Goal: Task Accomplishment & Management: Complete application form

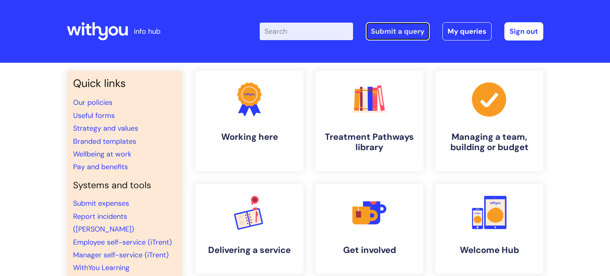
click at [385, 32] on link "Submit a query" at bounding box center [398, 31] width 64 height 18
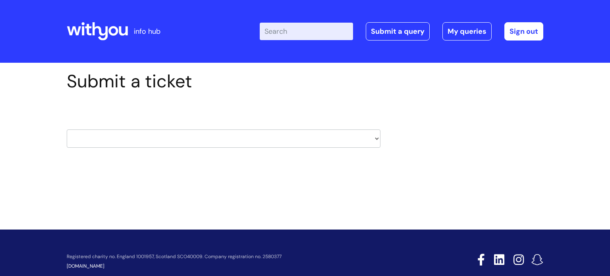
click at [378, 138] on select "HR / People IT and Support Clinical Drug Alerts Finance Accounts Data Support T…" at bounding box center [224, 139] width 314 height 18
select select "it_and_support"
click at [67, 130] on select "HR / People IT and Support Clinical Drug Alerts Finance Accounts Data Support T…" at bounding box center [224, 139] width 314 height 18
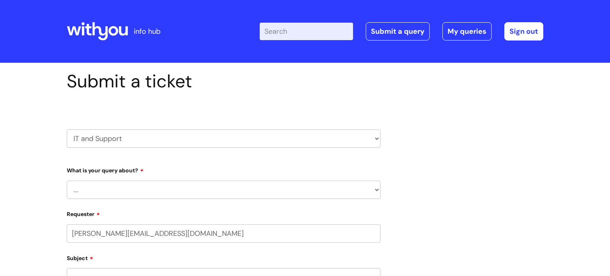
select select "80004286572"
click at [122, 187] on select "... Mobile Phone Reset & MFA Accounts, Starters and Leavers IT Hardware issue I…" at bounding box center [224, 190] width 314 height 18
select select "I need help logging in"
click at [67, 181] on select "... Mobile Phone Reset & MFA Accounts, Starters and Leavers IT Hardware issue I…" at bounding box center [224, 190] width 314 height 18
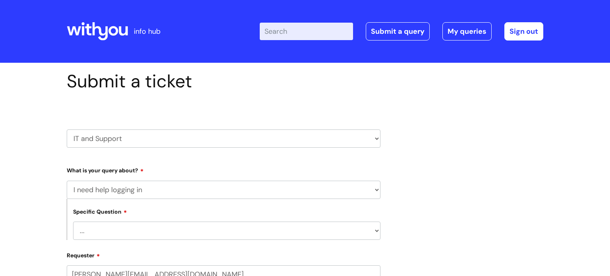
click at [107, 228] on select "... I need help logging into my laptop/chromebook I need access or help logging…" at bounding box center [227, 231] width 308 height 18
select select "I need access or help logging into a system, including Single Sign On"
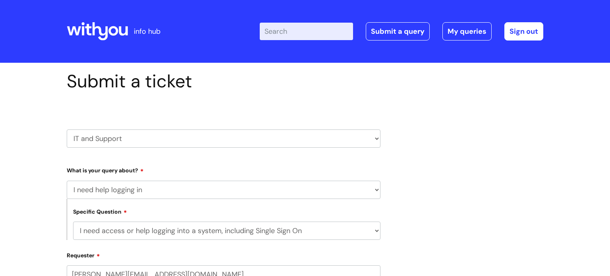
click at [73, 222] on select "... I need help logging into my laptop/chromebook I need access or help logging…" at bounding box center [227, 231] width 308 height 18
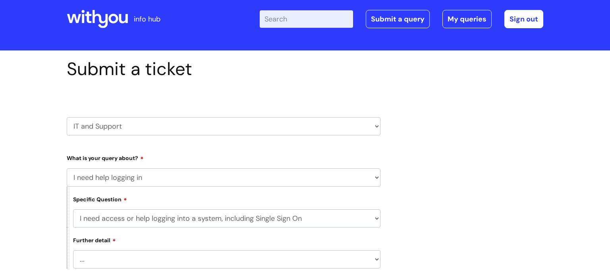
scroll to position [86, 0]
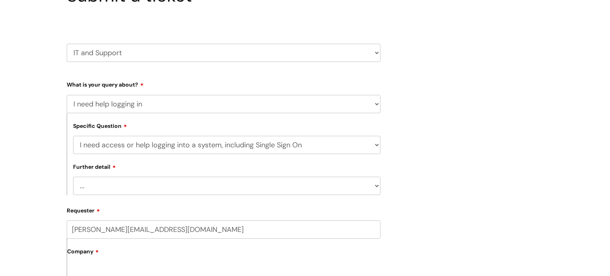
click at [110, 183] on select "... Nebula Halo IT Portal PCMIS Ulysses iTrent CJSM NHS email Summary Care Reco…" at bounding box center [227, 186] width 308 height 18
select select "iTrent"
click at [73, 177] on select "... Nebula Halo IT Portal PCMIS Ulysses iTrent CJSM NHS email Summary Care Reco…" at bounding box center [227, 186] width 308 height 18
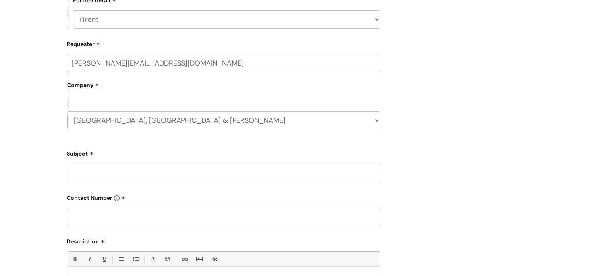
scroll to position [254, 0]
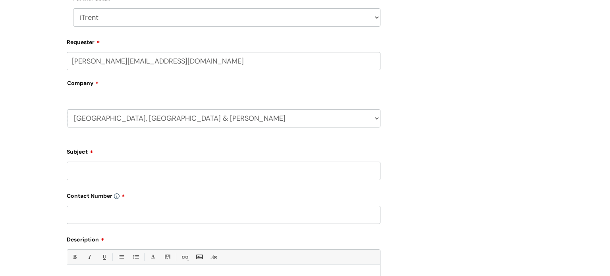
click at [121, 173] on input "Subject" at bounding box center [224, 171] width 314 height 18
type input "My login details are not allowing me to login to itrent?"
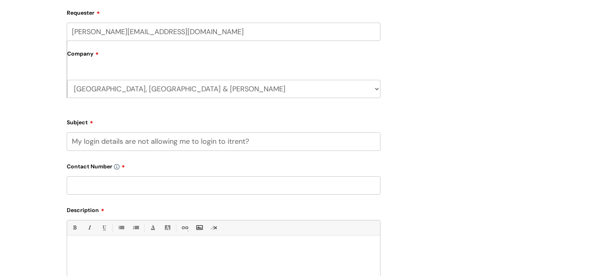
scroll to position [284, 0]
drag, startPoint x: 265, startPoint y: 139, endPoint x: 61, endPoint y: 123, distance: 204.9
click at [61, 123] on div "Submit a ticket HR / People IT and Support Clinical Drug Alerts Finance Account…" at bounding box center [224, 78] width 326 height 583
click at [79, 245] on div at bounding box center [223, 267] width 313 height 55
paste div
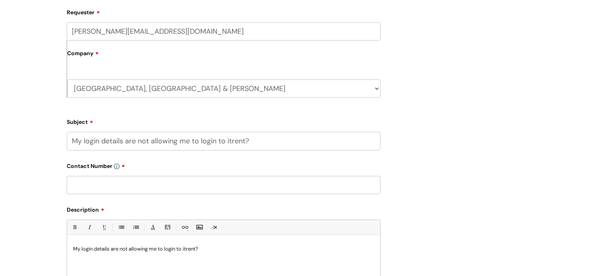
click at [248, 139] on input "My login details are not allowing me to login to itrent?" at bounding box center [224, 141] width 314 height 18
type input "M"
type input "Itrent login"
click at [199, 184] on input "text" at bounding box center [224, 185] width 314 height 18
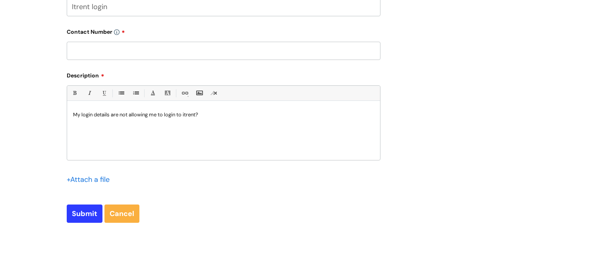
scroll to position [428, 0]
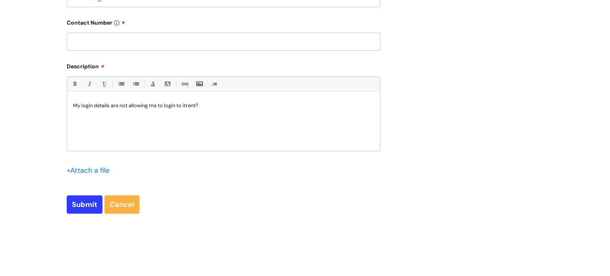
click at [108, 43] on input "text" at bounding box center [224, 42] width 314 height 18
type input "07581081507"
click at [222, 210] on div "Submit Cancel" at bounding box center [224, 205] width 314 height 18
click at [83, 207] on input "Submit" at bounding box center [85, 205] width 36 height 18
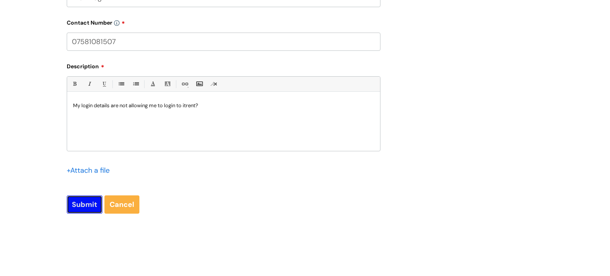
type input "Please Wait..."
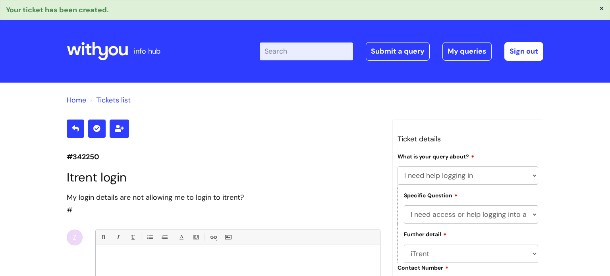
select select "I need help logging in"
select select "I need access or help logging into a system, including Single Sign On"
select select "iTrent"
